Goal: Task Accomplishment & Management: Manage account settings

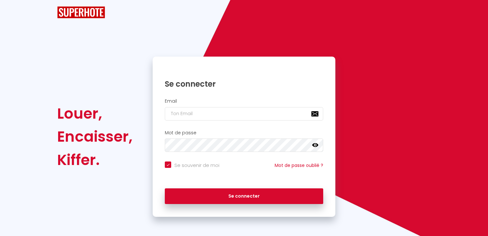
checkbox input "true"
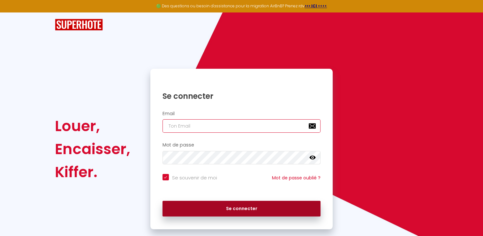
type input "[EMAIL_ADDRESS][DOMAIN_NAME]"
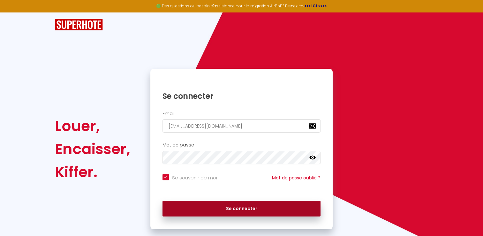
click at [241, 209] on button "Se connecter" at bounding box center [241, 208] width 158 height 16
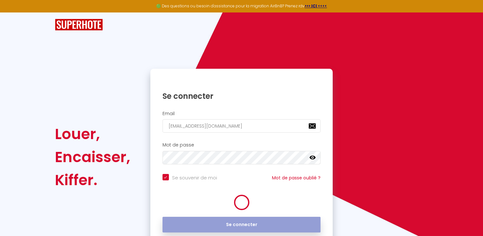
checkbox input "true"
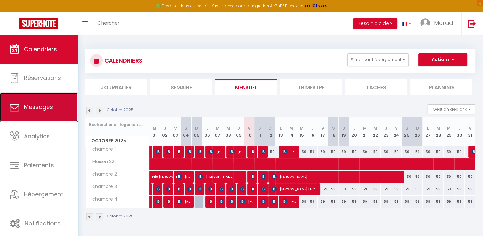
click at [52, 104] on span "Messages" at bounding box center [38, 107] width 29 height 8
select select "message"
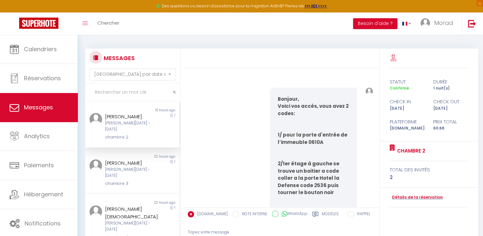
scroll to position [447, 0]
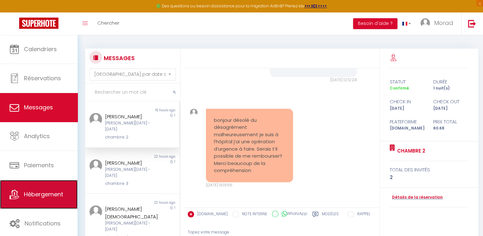
click at [42, 189] on link "Hébergement" at bounding box center [39, 194] width 78 height 29
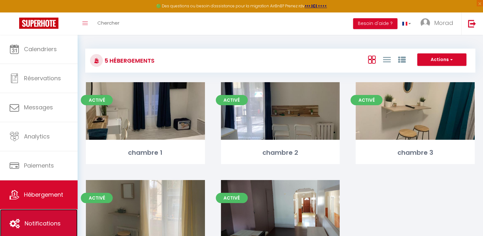
click at [38, 221] on span "Notifications" at bounding box center [43, 223] width 36 height 8
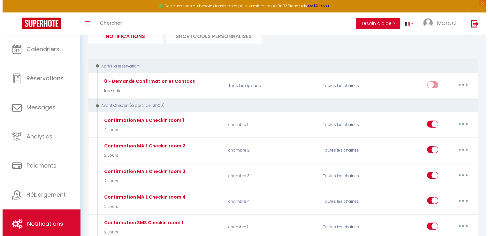
scroll to position [53, 0]
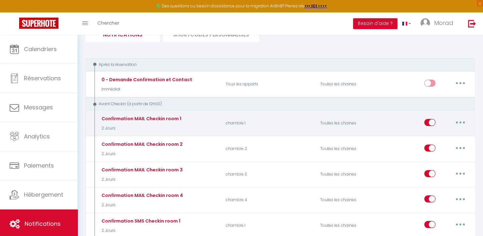
click at [463, 123] on button "button" at bounding box center [460, 122] width 18 height 10
click at [378, 133] on div "Confirmation MAIL Checkin room 1 2 Jours chambre 1 Toutes les chaines Editer Du…" at bounding box center [280, 123] width 390 height 26
drag, startPoint x: 328, startPoint y: 125, endPoint x: 161, endPoint y: 116, distance: 167.5
click at [161, 116] on div "Confirmation MAIL Checkin room 1" at bounding box center [140, 118] width 81 height 7
click at [466, 123] on button "button" at bounding box center [460, 122] width 18 height 10
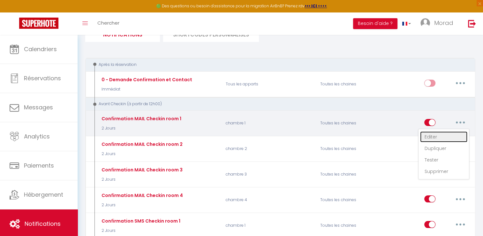
click at [433, 136] on link "Editer" at bounding box center [443, 136] width 47 height 11
type input "Confirmation MAIL Checkin room 1"
select select "2 Jours"
select select "if_booking_is_paid"
checkbox input "true"
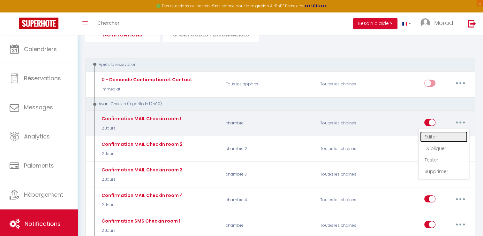
checkbox input "false"
radio input "true"
type input "code hôtel"
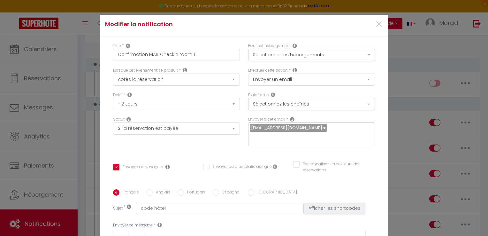
scroll to position [0, 0]
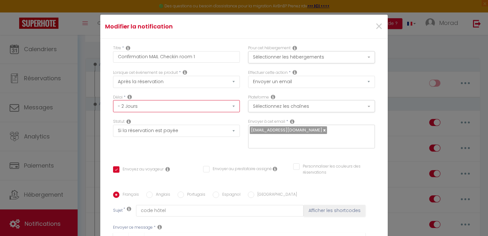
click at [228, 108] on select "Immédiat - 10 Minutes - 1 Heure - 2 Heures - 3 Heures - 4 Heures - 5 Heures - 6…" at bounding box center [176, 106] width 127 height 12
select select "23 Heures"
click at [113, 100] on select "Immédiat - 10 Minutes - 1 Heure - 2 Heures - 3 Heures - 4 Heures - 5 Heures - 6…" at bounding box center [176, 106] width 127 height 12
checkbox input "true"
checkbox input "false"
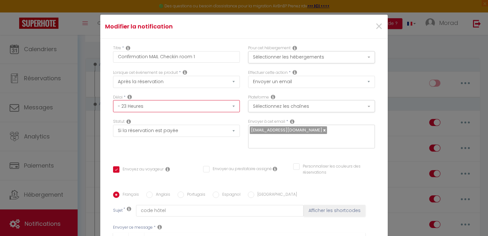
checkbox input "false"
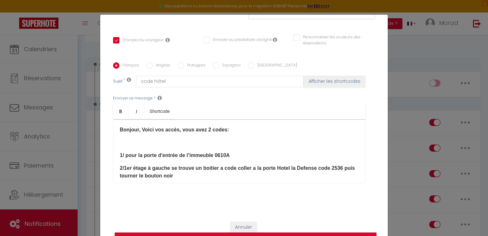
click at [341, 170] on p "2/1er étage à gauche se trouve un boitier a code coller a la porte Hotel la Def…" at bounding box center [239, 171] width 239 height 15
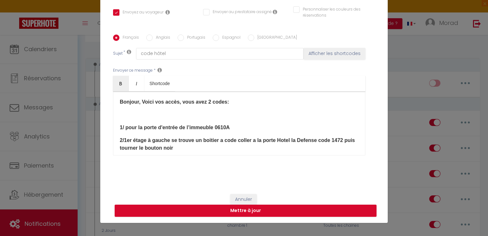
scroll to position [29, 0]
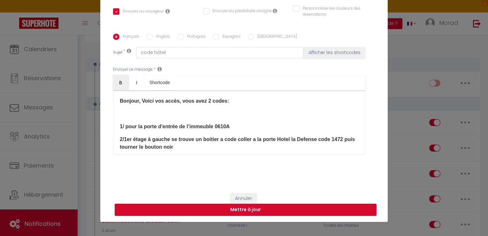
click at [310, 206] on button "Mettre à jour" at bounding box center [246, 209] width 262 height 12
checkbox input "true"
checkbox input "false"
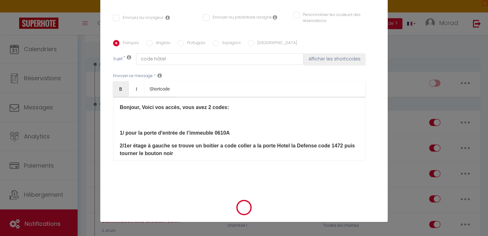
select select "1"
select select
checkbox input "false"
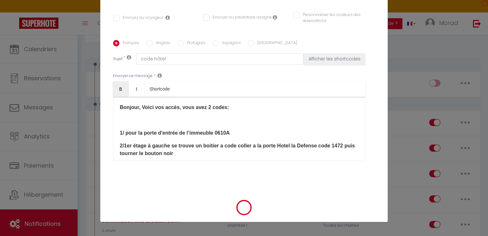
checkbox input "false"
radio input "false"
select select
checkbox input "false"
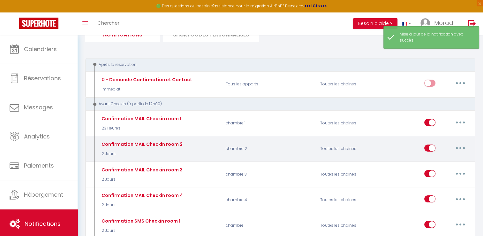
click at [460, 147] on icon "button" at bounding box center [460, 148] width 2 height 2
click at [431, 162] on link "Editer" at bounding box center [443, 162] width 47 height 11
type input "Confirmation MAIL Checkin room 2"
select select "2 Jours"
select select "if_booking_is_paid"
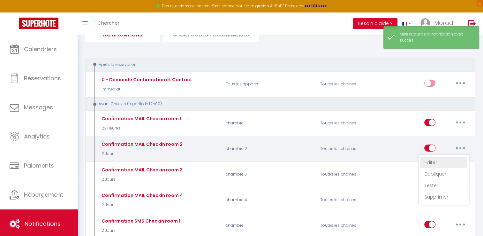
checkbox input "true"
checkbox input "false"
radio input "true"
type input "code hôtel"
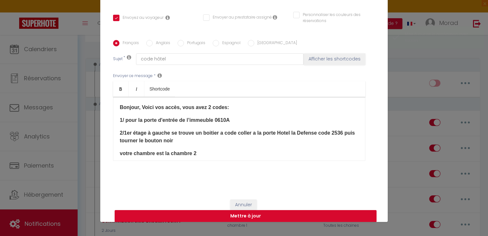
click at [341, 137] on p "2/1er étage à gauche se trouve un boitier a code coller a la porte Hotel la Def…" at bounding box center [239, 136] width 239 height 15
click at [341, 132] on p "2/1er étage à gauche se trouve un boitier a code coller a la porte Hotel la Def…" at bounding box center [239, 136] width 239 height 15
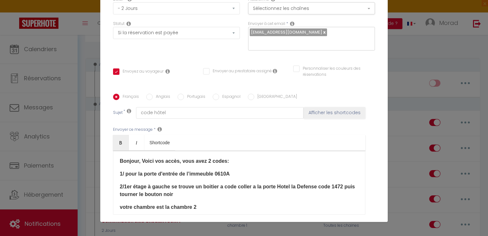
scroll to position [56, 0]
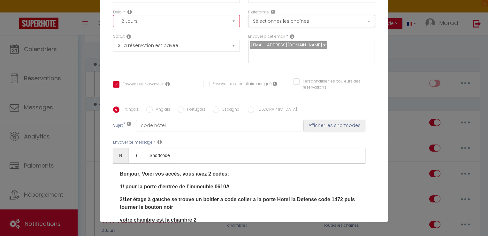
click at [227, 23] on select "Immédiat - 10 Minutes - 1 Heure - 2 Heures - 3 Heures - 4 Heures - 5 Heures - 6…" at bounding box center [176, 21] width 127 height 12
select select "23 Heures"
click at [113, 15] on select "Immédiat - 10 Minutes - 1 Heure - 2 Heures - 3 Heures - 4 Heures - 5 Heures - 6…" at bounding box center [176, 21] width 127 height 12
checkbox input "true"
checkbox input "false"
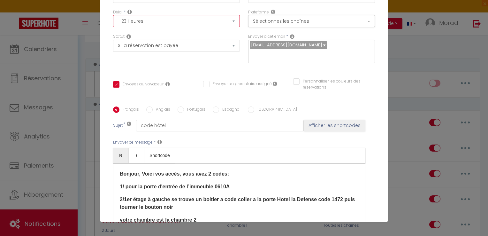
checkbox input "false"
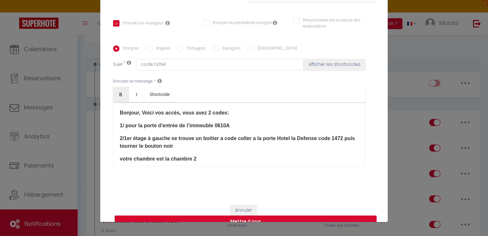
scroll to position [129, 0]
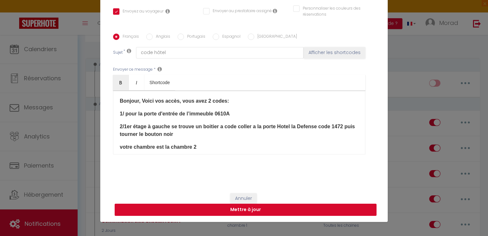
click at [257, 205] on button "Mettre à jour" at bounding box center [246, 209] width 262 height 12
checkbox input "true"
checkbox input "false"
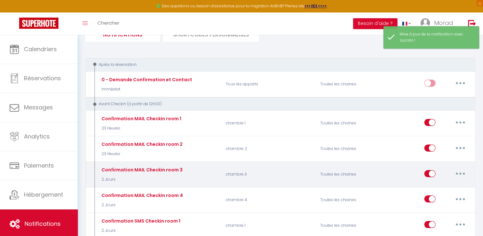
click at [462, 174] on button "button" at bounding box center [460, 173] width 18 height 10
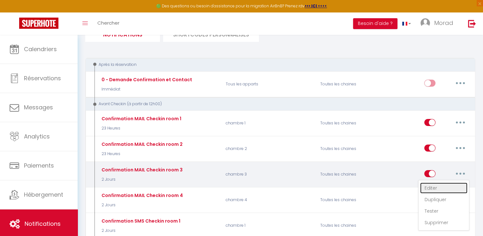
click at [433, 187] on link "Editer" at bounding box center [443, 187] width 47 height 11
type input "Confirmation MAIL Checkin room 3"
select select "2 Jours"
select select "if_booking_is_paid"
checkbox input "true"
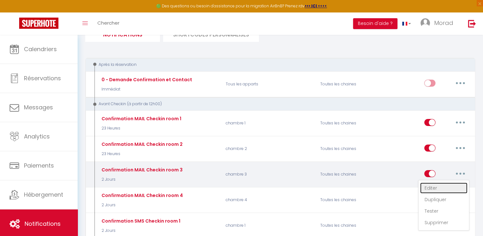
checkbox input "false"
radio input "true"
type input "code hôtel"
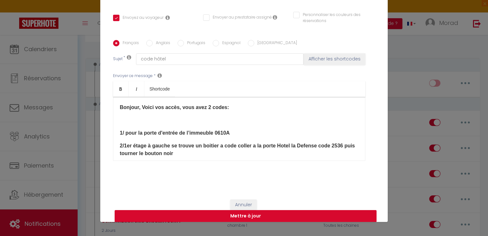
click at [341, 147] on p "2/1er étage à gauche se trouve un boitier a code coller a la porte Hotel la Def…" at bounding box center [239, 149] width 239 height 15
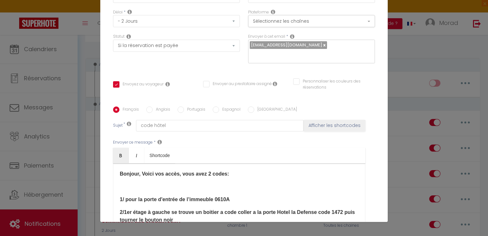
scroll to position [56, 0]
click at [229, 22] on select "Immédiat - 10 Minutes - 1 Heure - 2 Heures - 3 Heures - 4 Heures - 5 Heures - 6…" at bounding box center [176, 21] width 127 height 12
select select "23 Heures"
click at [113, 15] on select "Immédiat - 10 Minutes - 1 Heure - 2 Heures - 3 Heures - 4 Heures - 5 Heures - 6…" at bounding box center [176, 21] width 127 height 12
checkbox input "true"
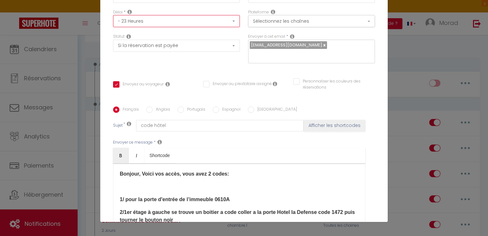
checkbox input "false"
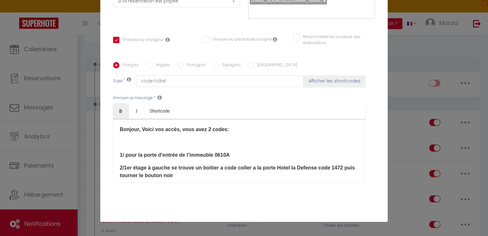
scroll to position [129, 0]
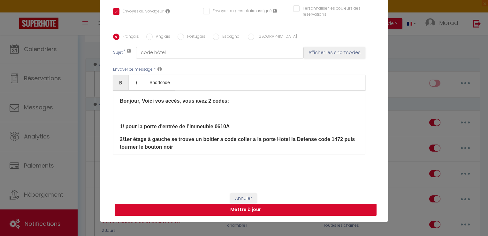
click at [299, 208] on button "Mettre à jour" at bounding box center [246, 209] width 262 height 12
checkbox input "true"
checkbox input "false"
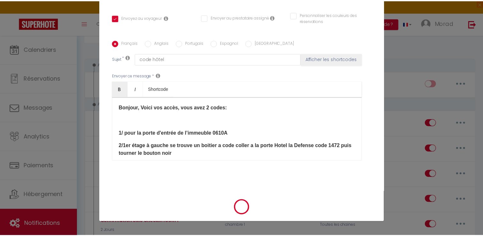
scroll to position [123, 0]
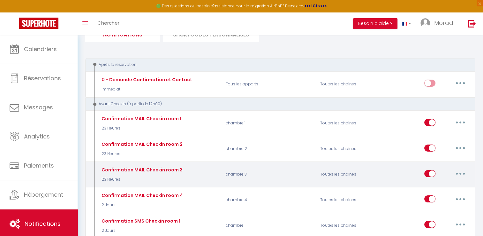
click at [461, 172] on icon "button" at bounding box center [460, 173] width 2 height 2
click at [434, 187] on link "Editer" at bounding box center [443, 187] width 47 height 11
type input "Confirmation MAIL Checkin room 3"
select select "23 Heures"
select select "if_booking_is_paid"
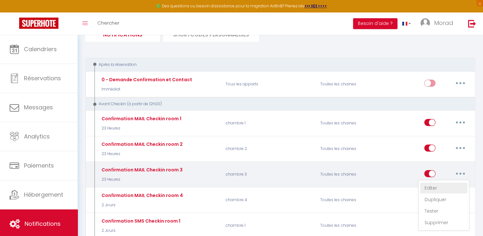
checkbox input "true"
checkbox input "false"
radio input "true"
type input "code hôtel"
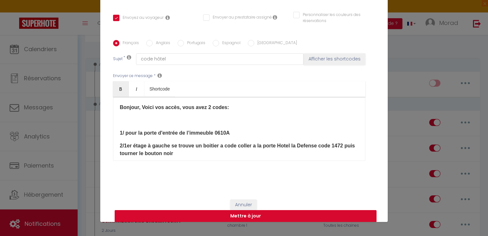
click at [323, 213] on button "Mettre à jour" at bounding box center [246, 216] width 262 height 12
checkbox input "true"
checkbox input "false"
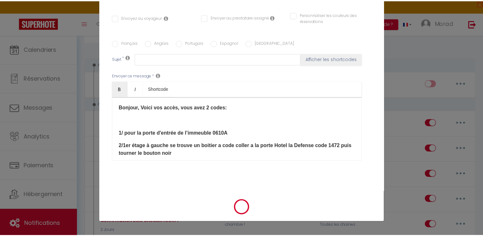
scroll to position [0, 0]
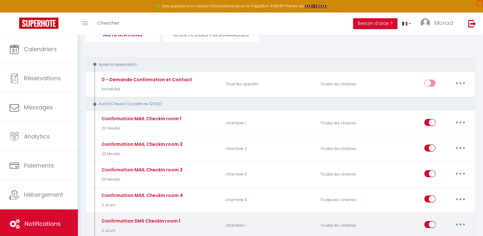
click at [460, 223] on icon "button" at bounding box center [460, 224] width 2 height 2
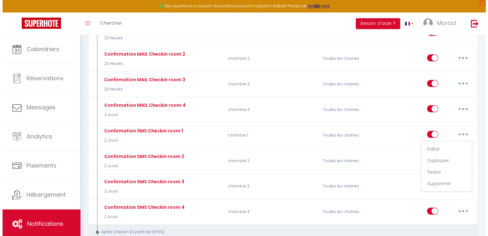
scroll to position [144, 0]
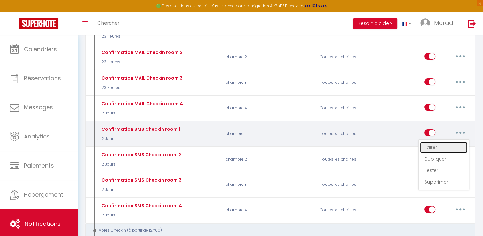
click at [432, 146] on link "Editer" at bounding box center [443, 147] width 47 height 11
type input "Confirmation SMS Checkin room 1"
select select "sms"
select select "2 Jours"
select select "if_booking_is_paid"
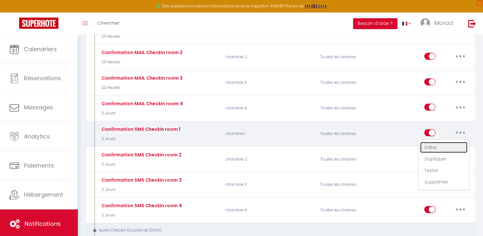
checkbox input "true"
checkbox input "false"
radio input "true"
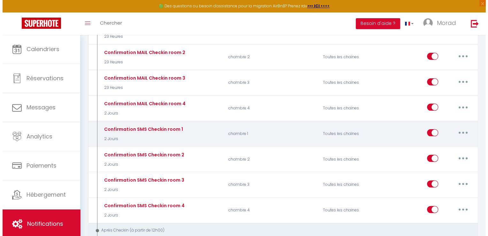
scroll to position [70, 0]
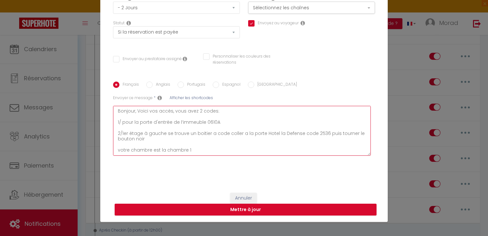
click at [320, 136] on textarea "Bonjour, Voici vos accès, vous avez 2 codes: 1/ pour la porte d'entrée de l’imm…" at bounding box center [242, 131] width 258 height 50
type textarea "Bonjour, Voici vos accès, vous avez 2 codes: 1/ pour la porte d'entrée de l’imm…"
checkbox input "true"
checkbox input "false"
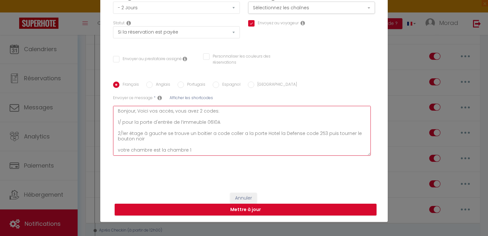
type textarea "Bonjour, Voici vos accès, vous avez 2 codes: 1/ pour la porte d'entrée de l’imm…"
checkbox input "true"
checkbox input "false"
type textarea "Bonjour, Voici vos accès, vous avez 2 codes: 1/ pour la porte d'entrée de l’imm…"
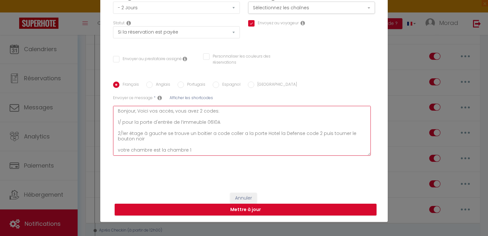
checkbox input "true"
checkbox input "false"
type textarea "Bonjour, Voici vos accès, vous avez 2 codes: 1/ pour la porte d'entrée de l’imm…"
checkbox input "true"
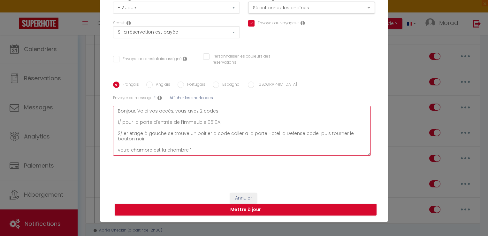
checkbox input "false"
type textarea "Bonjour, Voici vos accès, vous avez 2 codes: 1/ pour la porte d'entrée de l’imm…"
checkbox input "true"
checkbox input "false"
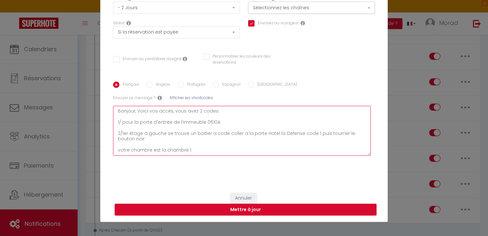
checkbox input "false"
type textarea "Bonjour, Voici vos accès, vous avez 2 codes: 1/ pour la porte d'entrée de l’imm…"
checkbox input "true"
checkbox input "false"
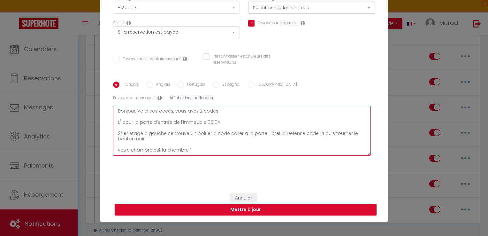
type textarea "Bonjour, Voici vos accès, vous avez 2 codes: 1/ pour la porte d'entrée de l’imm…"
checkbox input "true"
checkbox input "false"
type textarea "Bonjour, Voici vos accès, vous avez 2 codes: 1/ pour la porte d'entrée de l’imm…"
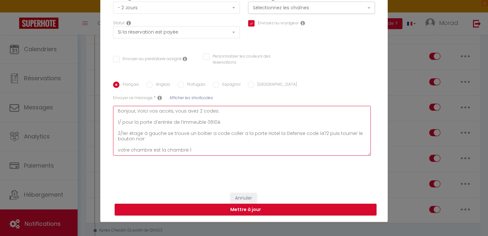
checkbox input "true"
checkbox input "false"
type textarea "Bonjour, Voici vos accès, vous avez 2 codes: 1/ pour la porte d'entrée de l’imm…"
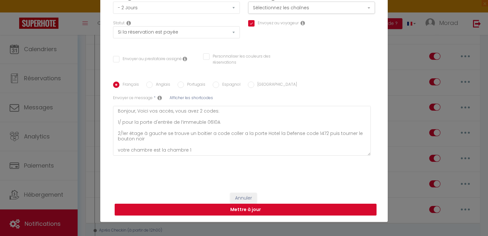
click at [271, 209] on button "Mettre à jour" at bounding box center [246, 209] width 262 height 12
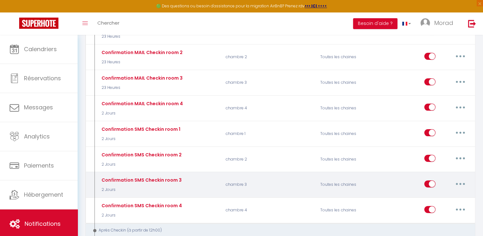
click at [456, 180] on button "button" at bounding box center [460, 183] width 18 height 10
click at [430, 195] on link "Editer" at bounding box center [443, 197] width 47 height 11
type input "Confirmation SMS Checkin room 3"
select select "sms"
select select "2 Jours"
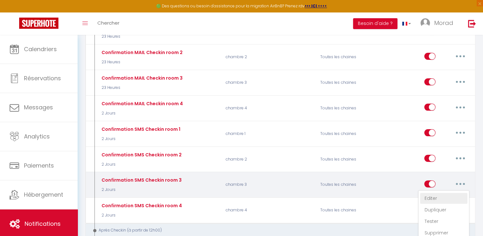
select select "if_booking_is_paid"
checkbox input "true"
checkbox input "false"
radio input "true"
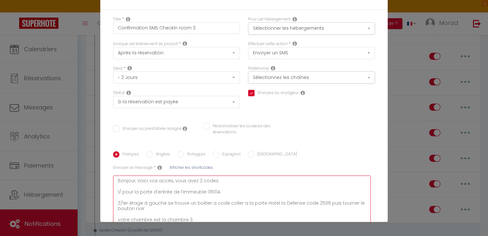
click at [321, 175] on textarea "Bonjour, Voici vos accès, vous avez 2 codes: 1/ pour la porte d'entrée de l’imm…" at bounding box center [242, 200] width 258 height 50
type textarea "Bonjour, Voici vos accès, vous avez 2 codes: 1/ pour la porte d'entrée de l’imm…"
checkbox input "true"
checkbox input "false"
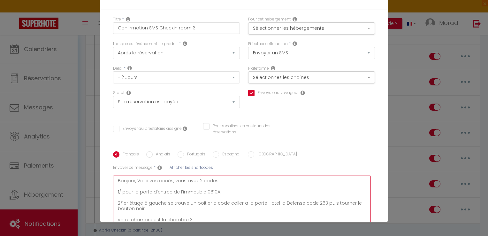
type textarea "Bonjour, Voici vos accès, vous avez 2 codes: 1/ pour la porte d'entrée de l’imm…"
checkbox input "true"
checkbox input "false"
type textarea "Bonjour, Voici vos accès, vous avez 2 codes: 1/ pour la porte d'entrée de l’imm…"
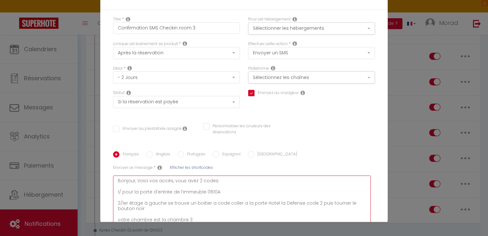
checkbox input "true"
checkbox input "false"
type textarea "Bonjour, Voici vos accès, vous avez 2 codes: 1/ pour la porte d'entrée de l’imm…"
checkbox input "true"
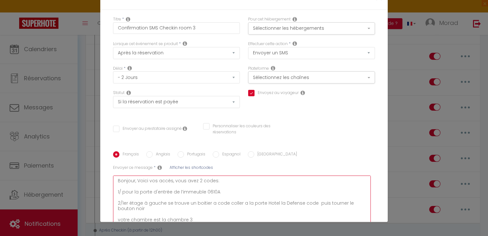
checkbox input "false"
type textarea "Bonjour, Voici vos accès, vous avez 2 codes: 1/ pour la porte d'entrée de l’imm…"
checkbox input "true"
checkbox input "false"
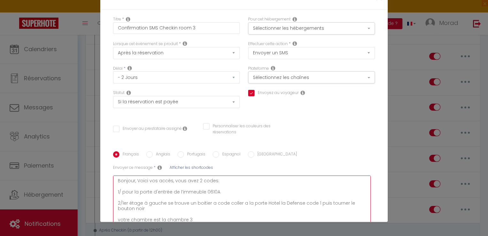
checkbox input "false"
type textarea "Bonjour, Voici vos accès, vous avez 2 codes: 1/ pour la porte d'entrée de l’imm…"
checkbox input "true"
checkbox input "false"
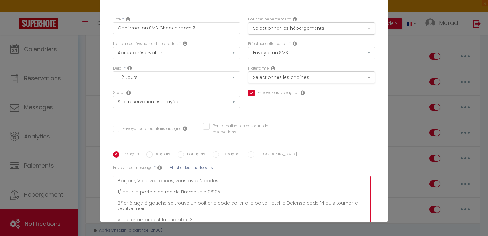
type textarea "Bonjour, Voici vos accès, vous avez 2 codes: 1/ pour la porte d'entrée de l’imm…"
checkbox input "true"
checkbox input "false"
type textarea "Bonjour, Voici vos accès, vous avez 2 codes: 1/ pour la porte d'entrée de l’imm…"
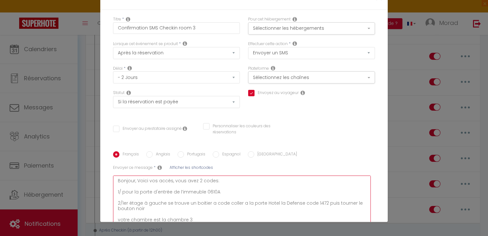
checkbox input "true"
checkbox input "false"
type textarea "Bonjour, Voici vos accès, vous avez 2 codes: 1/ pour la porte d'entrée de l’imm…"
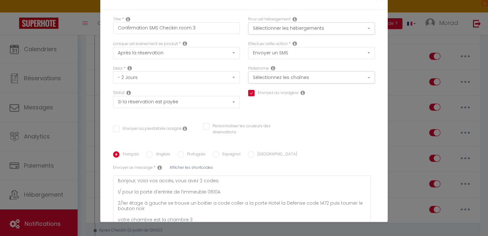
checkbox input "true"
checkbox input "false"
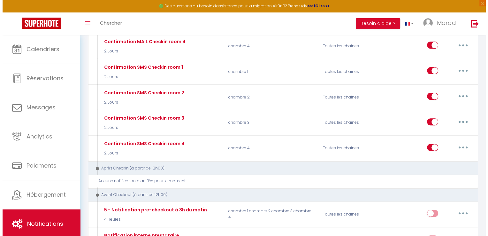
scroll to position [212, 0]
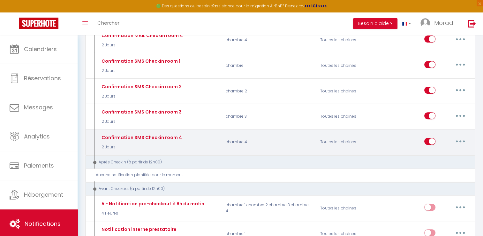
click at [462, 139] on button "button" at bounding box center [460, 141] width 18 height 10
click at [433, 154] on link "Editer" at bounding box center [443, 155] width 47 height 11
type input "Confirmation SMS Checkin room 4"
select select "sms"
select select "2 Jours"
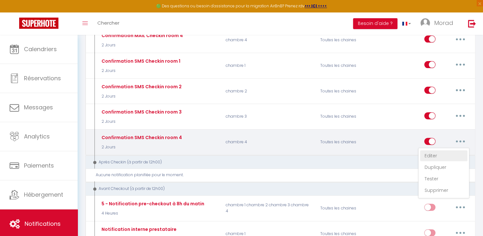
select select "if_booking_is_paid"
checkbox input "true"
checkbox input "false"
radio input "true"
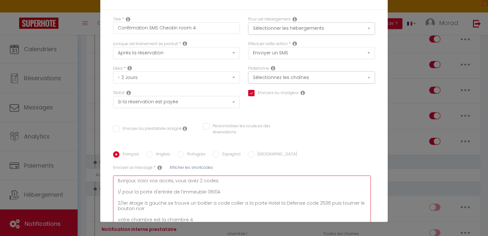
click at [320, 175] on textarea "Bonjour, Voici vos accès, vous avez 2 codes: 1/ pour la porte d'entrée de l’imm…" at bounding box center [242, 200] width 258 height 50
type textarea "Bonjour, Voici vos accès, vous avez 2 codes: 1/ pour la porte d'entrée de l’imm…"
checkbox input "true"
checkbox input "false"
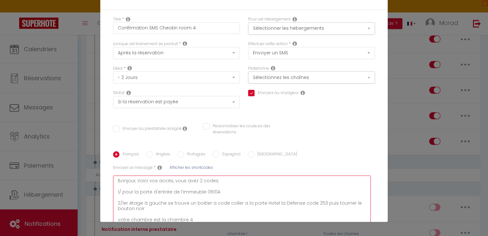
type textarea "Bonjour, Voici vos accès, vous avez 2 codes: 1/ pour la porte d'entrée de l’imm…"
checkbox input "true"
checkbox input "false"
type textarea "Bonjour, Voici vos accès, vous avez 2 codes: 1/ pour la porte d'entrée de l’imm…"
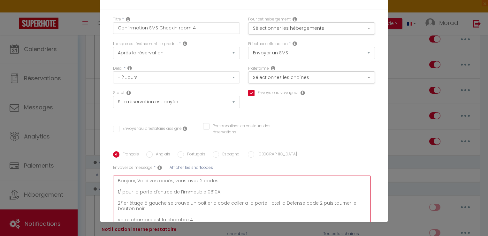
checkbox input "true"
checkbox input "false"
type textarea "Bonjour, Voici vos accès, vous avez 2 codes: 1/ pour la porte d'entrée de l’imm…"
checkbox input "true"
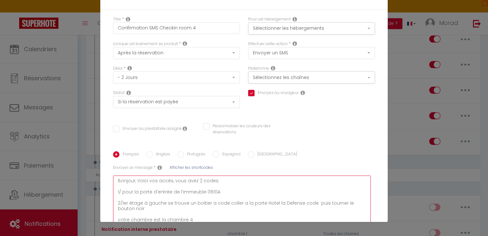
checkbox input "false"
type textarea "Bonjour, Voici vos accès, vous avez 2 codes: 1/ pour la porte d'entrée de l’imm…"
checkbox input "true"
checkbox input "false"
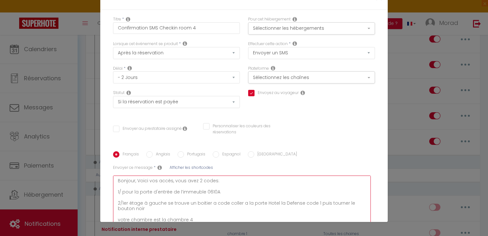
checkbox input "false"
type textarea "Bonjour, Voici vos accès, vous avez 2 codes: 1/ pour la porte d'entrée de l’imm…"
checkbox input "true"
checkbox input "false"
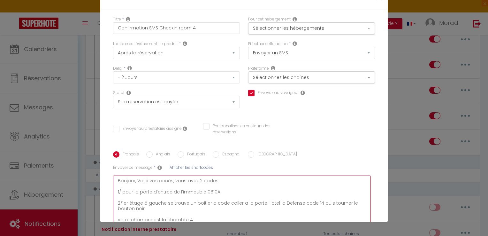
type textarea "Bonjour, Voici vos accès, vous avez 2 codes: 1/ pour la porte d'entrée de l’imm…"
checkbox input "true"
checkbox input "false"
type textarea "Bonjour, Voici vos accès, vous avez 2 codes: 1/ pour la porte d'entrée de l’imm…"
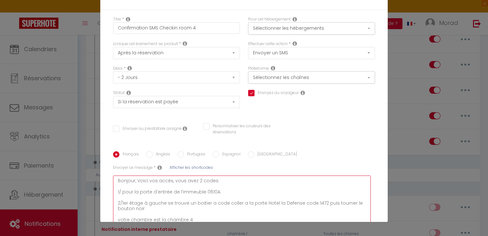
checkbox input "true"
checkbox input "false"
type textarea "Bonjour, Voici vos accès, vous avez 2 codes: 1/ pour la porte d'entrée de l’imm…"
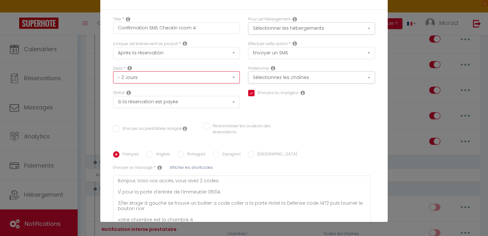
click at [227, 71] on select "Immédiat - 10 Minutes - 1 Heure - 2 Heures - 3 Heures - 4 Heures - 5 Heures - 6…" at bounding box center [176, 77] width 127 height 12
select select "23 Heures"
click at [113, 71] on select "Immédiat - 10 Minutes - 1 Heure - 2 Heures - 3 Heures - 4 Heures - 5 Heures - 6…" at bounding box center [176, 77] width 127 height 12
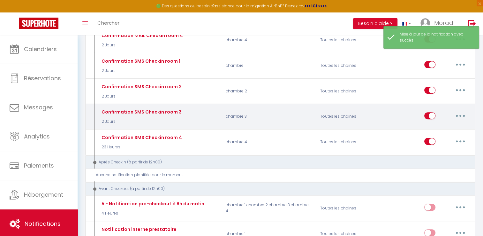
click at [464, 114] on button "button" at bounding box center [460, 115] width 18 height 10
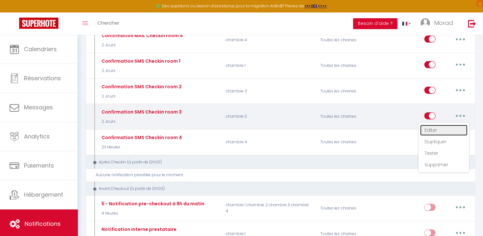
click at [449, 127] on link "Editer" at bounding box center [443, 129] width 47 height 11
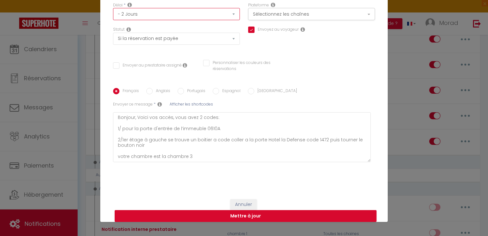
click at [229, 18] on select "Immédiat - 10 Minutes - 1 Heure - 2 Heures - 3 Heures - 4 Heures - 5 Heures - 6…" at bounding box center [176, 14] width 127 height 12
click at [113, 8] on select "Immédiat - 10 Minutes - 1 Heure - 2 Heures - 3 Heures - 4 Heures - 5 Heures - 6…" at bounding box center [176, 14] width 127 height 12
click at [262, 213] on button "Mettre à jour" at bounding box center [246, 216] width 262 height 12
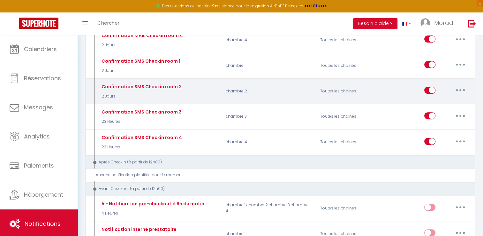
click at [466, 85] on button "button" at bounding box center [460, 90] width 18 height 10
click at [431, 103] on link "Editer" at bounding box center [443, 104] width 47 height 11
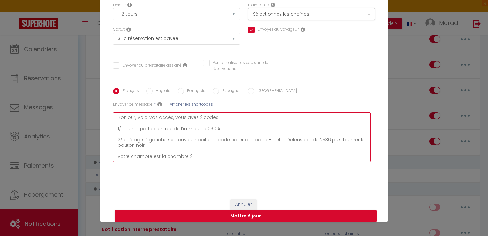
click at [321, 139] on textarea "Bonjour, Voici vos accès, vous avez 2 codes: 1/ pour la porte d'entrée de l’imm…" at bounding box center [242, 137] width 258 height 50
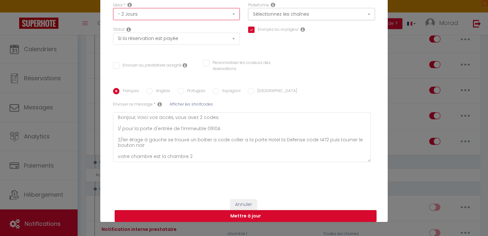
click at [229, 13] on select "Immédiat - 10 Minutes - 1 Heure - 2 Heures - 3 Heures - 4 Heures - 5 Heures - 6…" at bounding box center [176, 14] width 127 height 12
click at [113, 8] on select "Immédiat - 10 Minutes - 1 Heure - 2 Heures - 3 Heures - 4 Heures - 5 Heures - 6…" at bounding box center [176, 14] width 127 height 12
click at [228, 214] on button "Mettre à jour" at bounding box center [246, 216] width 262 height 12
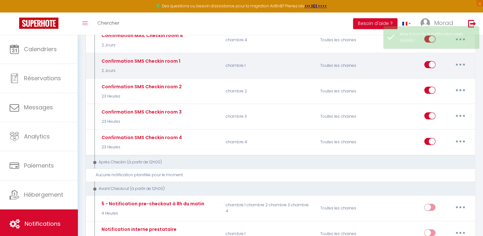
click at [461, 64] on button "button" at bounding box center [460, 64] width 18 height 10
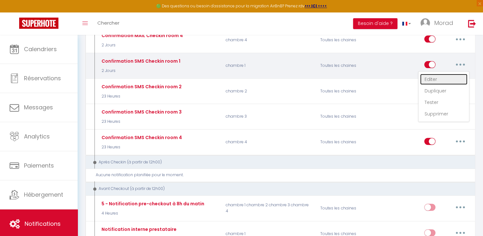
click at [438, 76] on link "Editer" at bounding box center [443, 79] width 47 height 11
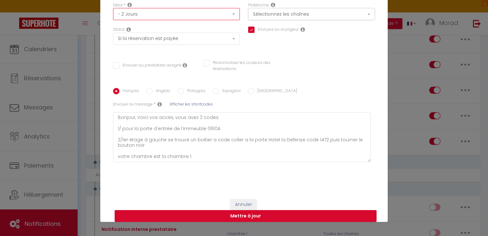
click at [227, 15] on select "Immédiat - 10 Minutes - 1 Heure - 2 Heures - 3 Heures - 4 Heures - 5 Heures - 6…" at bounding box center [176, 14] width 127 height 12
click at [113, 8] on select "Immédiat - 10 Minutes - 1 Heure - 2 Heures - 3 Heures - 4 Heures - 5 Heures - 6…" at bounding box center [176, 14] width 127 height 12
click at [248, 216] on button "Mettre à jour" at bounding box center [246, 216] width 262 height 12
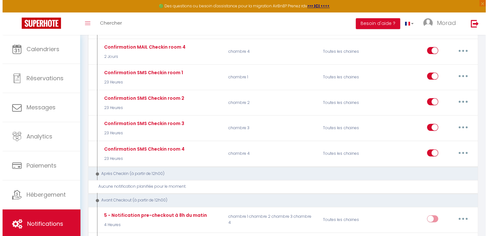
scroll to position [199, 0]
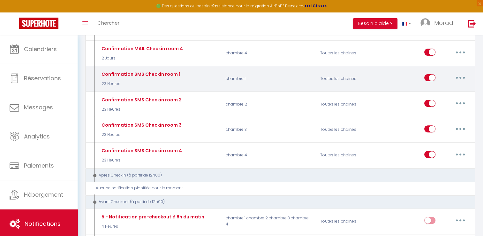
click at [462, 77] on button "button" at bounding box center [460, 77] width 18 height 10
click at [435, 93] on link "Editer" at bounding box center [443, 92] width 47 height 11
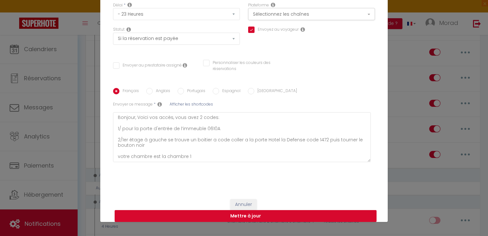
click at [408, 85] on div "Modifier la notification × Titre * Confirmation SMS Checkin room 1 Pour cet héb…" at bounding box center [244, 118] width 488 height 236
click at [401, 80] on div "Modifier la notification × Titre * Confirmation SMS Checkin room 1 Pour cet héb…" at bounding box center [244, 118] width 488 height 236
click at [303, 217] on button "Mettre à jour" at bounding box center [246, 216] width 262 height 12
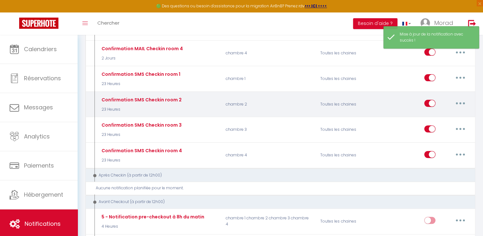
click at [458, 101] on button "button" at bounding box center [460, 103] width 18 height 10
click at [434, 117] on link "Editer" at bounding box center [443, 117] width 47 height 11
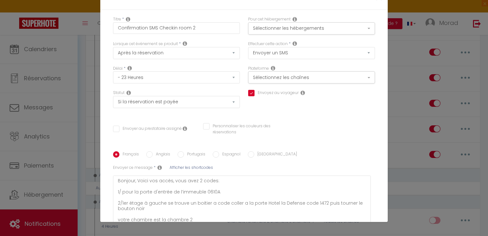
click at [395, 96] on div "Modifier la notification × Titre * Confirmation SMS Checkin room 2 Pour cet héb…" at bounding box center [244, 118] width 488 height 236
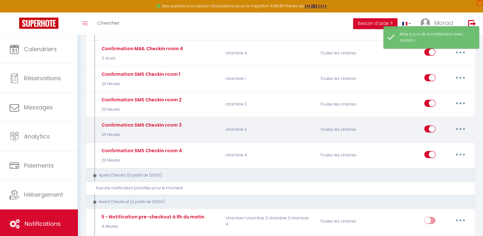
click at [460, 128] on icon "button" at bounding box center [460, 129] width 2 height 2
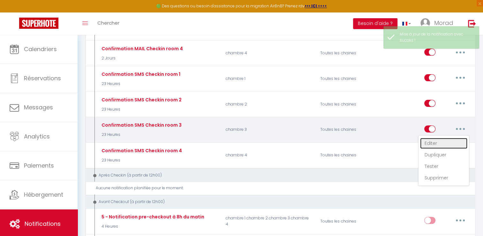
click at [429, 140] on link "Editer" at bounding box center [443, 143] width 47 height 11
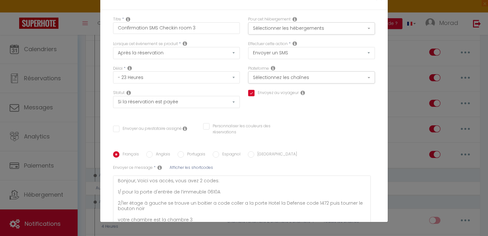
click at [402, 139] on div "Modifier la notification × Titre * Confirmation SMS Checkin room 3 Pour cet héb…" at bounding box center [244, 118] width 488 height 236
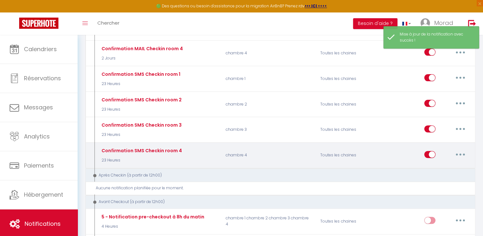
click at [459, 155] on button "button" at bounding box center [460, 154] width 18 height 10
click at [431, 165] on link "Editer" at bounding box center [443, 168] width 47 height 11
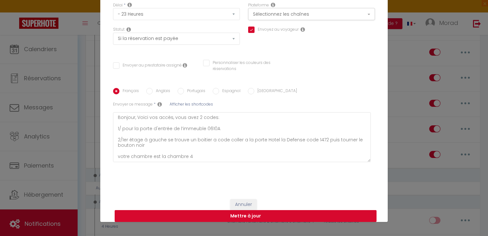
click at [332, 216] on button "Mettre à jour" at bounding box center [246, 216] width 262 height 12
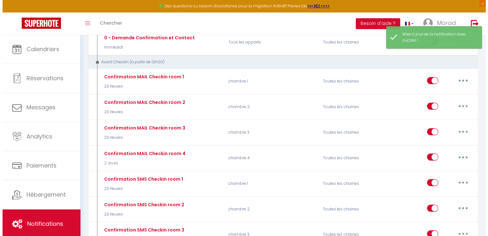
scroll to position [91, 0]
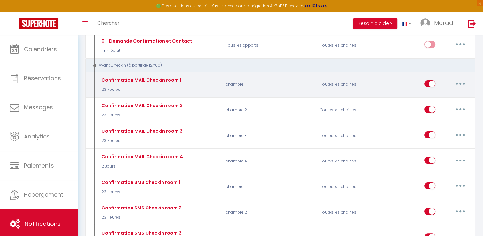
click at [460, 84] on button "button" at bounding box center [460, 84] width 18 height 10
click at [437, 97] on link "Editer" at bounding box center [443, 98] width 47 height 11
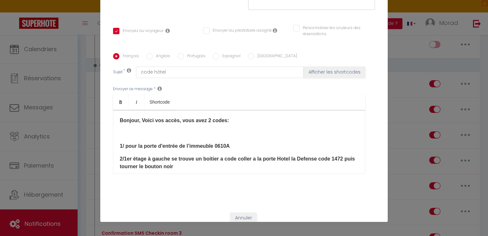
scroll to position [129, 0]
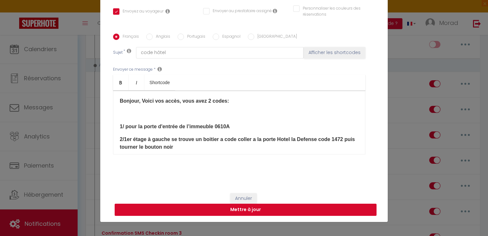
click at [334, 210] on button "Mettre à jour" at bounding box center [246, 209] width 262 height 12
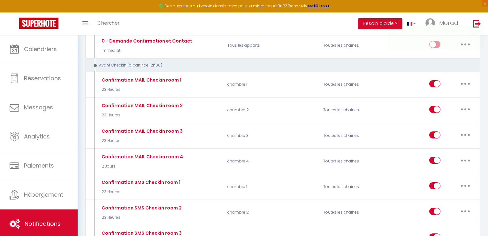
scroll to position [0, 0]
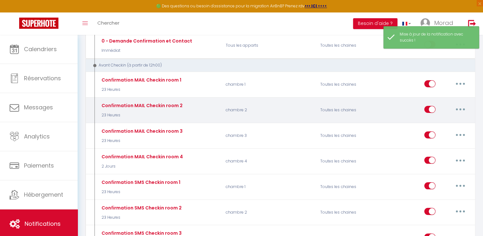
click at [463, 110] on button "button" at bounding box center [460, 109] width 18 height 10
click at [435, 125] on link "Editer" at bounding box center [443, 123] width 47 height 11
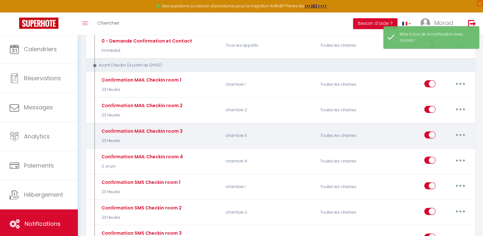
click at [457, 132] on button "button" at bounding box center [460, 135] width 18 height 10
click at [432, 147] on link "Editer" at bounding box center [443, 149] width 47 height 11
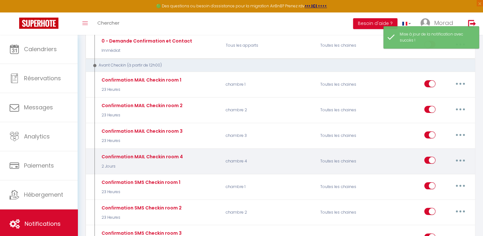
click at [461, 159] on icon "button" at bounding box center [460, 160] width 2 height 2
click at [430, 174] on link "Editer" at bounding box center [443, 174] width 47 height 11
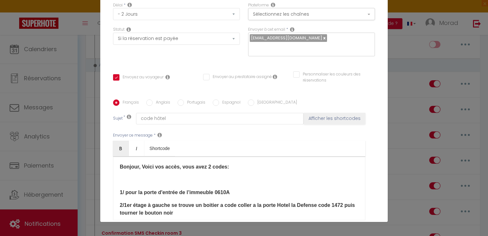
scroll to position [55, 0]
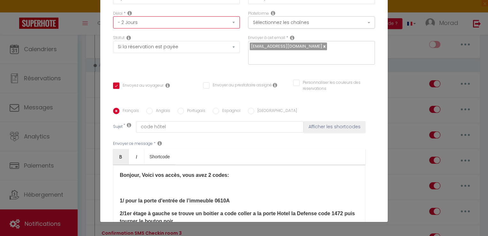
click at [231, 21] on select "Immédiat - 10 Minutes - 1 Heure - 2 Heures - 3 Heures - 4 Heures - 5 Heures - 6…" at bounding box center [176, 22] width 127 height 12
click at [113, 16] on select "Immédiat - 10 Minutes - 1 Heure - 2 Heures - 3 Heures - 4 Heures - 5 Heures - 6…" at bounding box center [176, 22] width 127 height 12
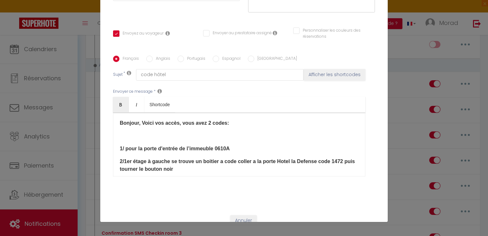
scroll to position [129, 0]
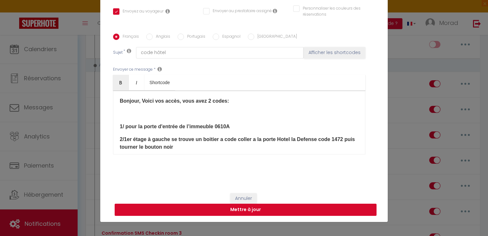
click at [309, 209] on button "Mettre à jour" at bounding box center [246, 209] width 262 height 12
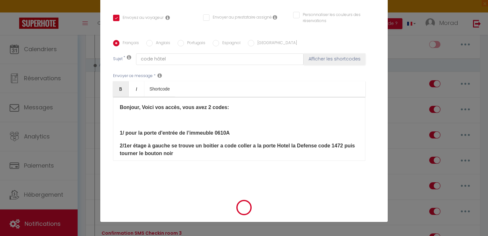
scroll to position [123, 0]
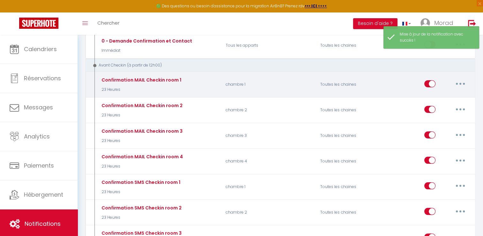
click at [460, 83] on icon "button" at bounding box center [460, 84] width 2 height 2
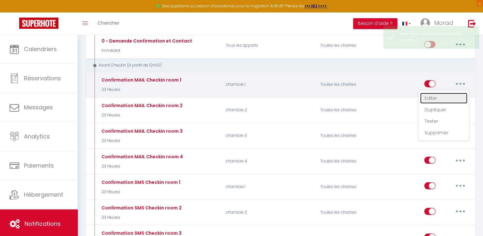
click at [443, 99] on link "Editer" at bounding box center [443, 98] width 47 height 11
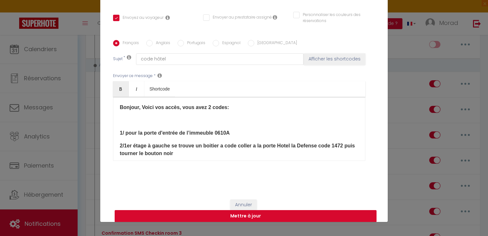
click at [357, 213] on button "Mettre à jour" at bounding box center [246, 216] width 262 height 12
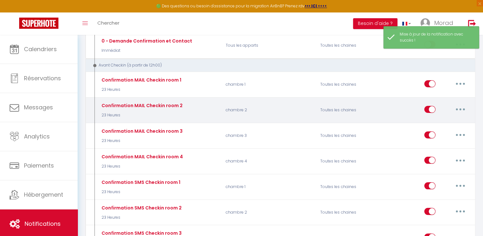
click at [458, 113] on div "Editer Dupliquer Tester Supprimer" at bounding box center [446, 110] width 45 height 19
click at [456, 110] on button "button" at bounding box center [460, 109] width 18 height 10
click at [434, 119] on link "Editer" at bounding box center [443, 123] width 47 height 11
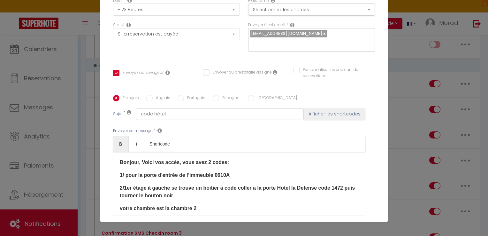
scroll to position [65, 0]
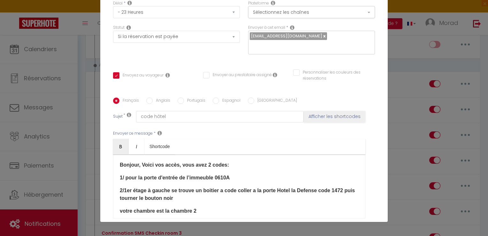
click at [401, 134] on div "Modifier la notification × Titre * Confirmation MAIL Checkin room 2 Pour cet hé…" at bounding box center [244, 118] width 488 height 236
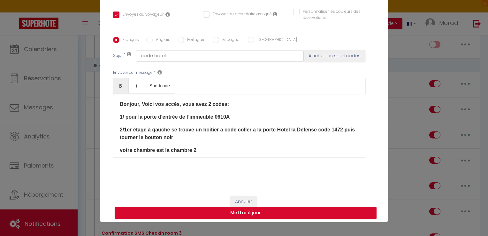
scroll to position [129, 0]
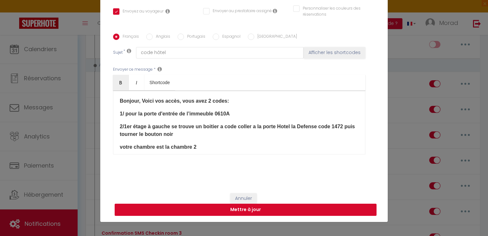
click at [332, 209] on button "Mettre à jour" at bounding box center [246, 209] width 262 height 12
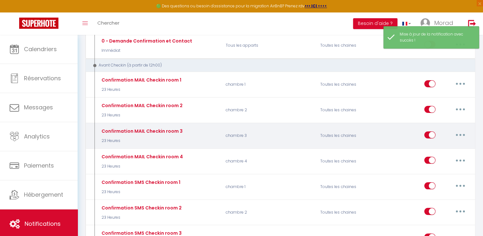
click at [461, 132] on button "button" at bounding box center [460, 135] width 18 height 10
click at [431, 149] on link "Editer" at bounding box center [443, 149] width 47 height 11
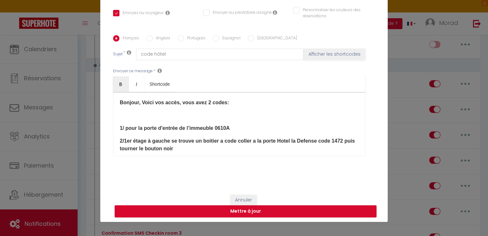
scroll to position [129, 0]
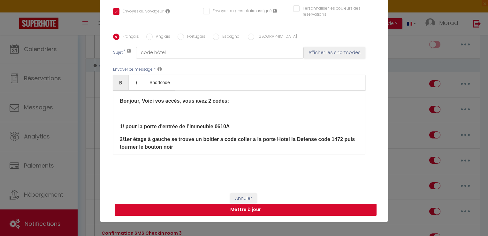
click at [290, 205] on button "Mettre à jour" at bounding box center [246, 209] width 262 height 12
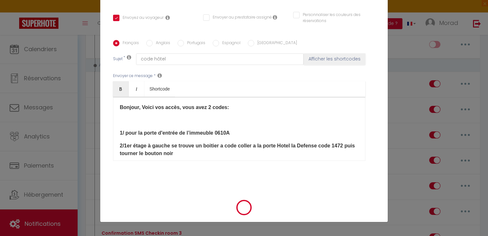
scroll to position [123, 0]
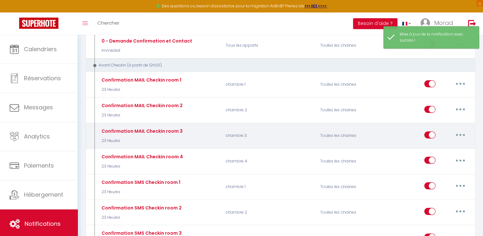
click at [462, 131] on button "button" at bounding box center [460, 135] width 18 height 10
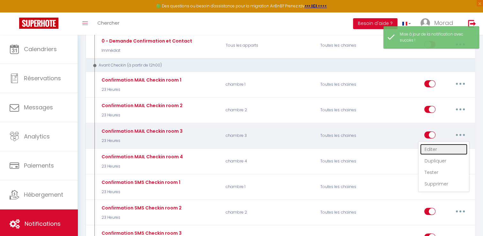
click at [433, 146] on link "Editer" at bounding box center [443, 149] width 47 height 11
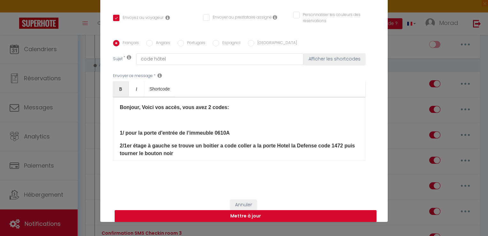
click at [323, 213] on button "Mettre à jour" at bounding box center [246, 216] width 262 height 12
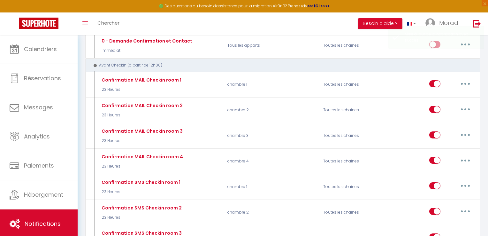
scroll to position [0, 0]
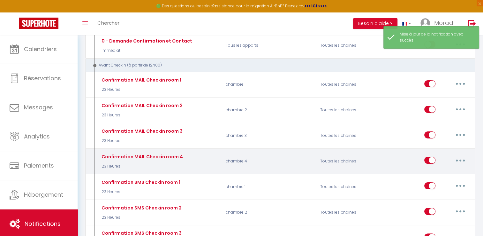
click at [459, 159] on button "button" at bounding box center [460, 160] width 18 height 10
click at [428, 174] on link "Editer" at bounding box center [443, 174] width 47 height 11
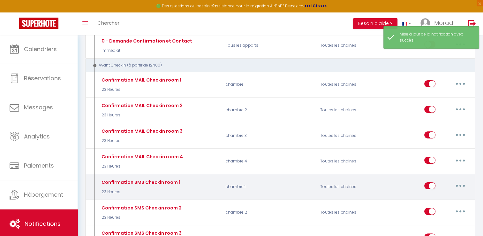
click at [461, 186] on button "button" at bounding box center [460, 185] width 18 height 10
click at [425, 200] on link "Editer" at bounding box center [443, 200] width 47 height 11
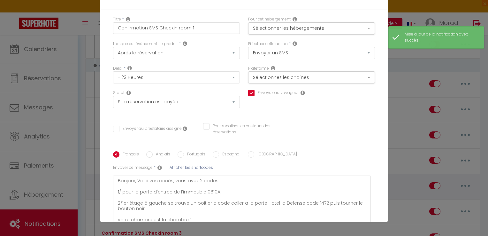
scroll to position [70, 0]
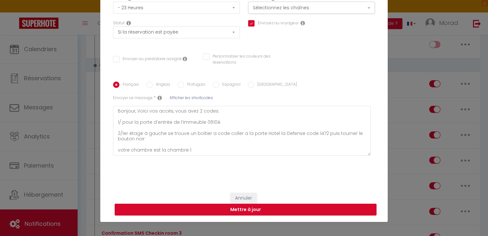
click at [315, 211] on button "Mettre à jour" at bounding box center [246, 209] width 262 height 12
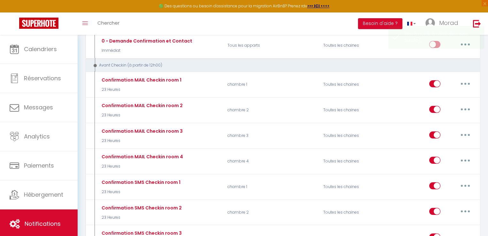
scroll to position [0, 0]
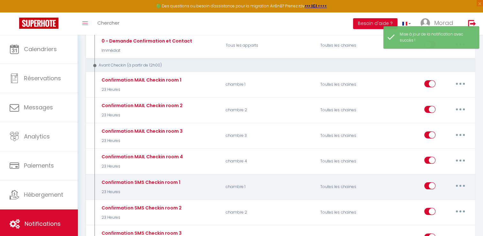
click at [463, 183] on button "button" at bounding box center [460, 185] width 18 height 10
click at [430, 198] on link "Editer" at bounding box center [443, 200] width 47 height 11
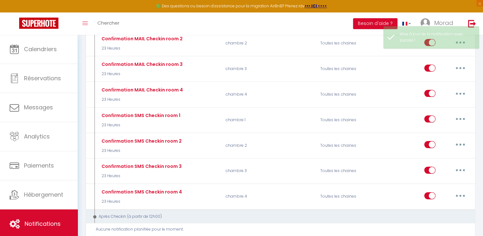
scroll to position [160, 0]
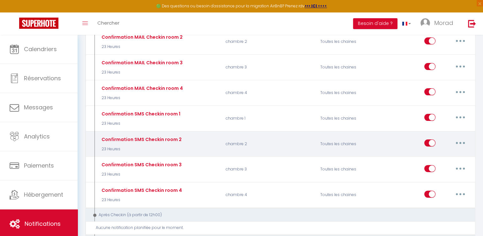
click at [461, 143] on button "button" at bounding box center [460, 143] width 18 height 10
click at [429, 155] on link "Editer" at bounding box center [443, 157] width 47 height 11
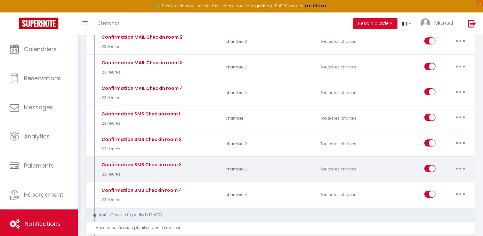
click at [461, 167] on icon "button" at bounding box center [460, 168] width 2 height 2
click at [434, 180] on link "Editer" at bounding box center [443, 182] width 47 height 11
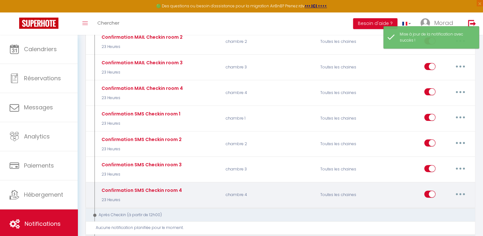
click at [457, 190] on button "button" at bounding box center [460, 194] width 18 height 10
click at [426, 207] on link "Editer" at bounding box center [443, 208] width 47 height 11
